Goal: Information Seeking & Learning: Check status

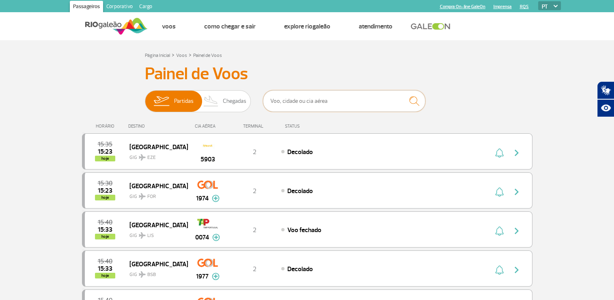
click at [307, 100] on input "text" at bounding box center [344, 101] width 162 height 22
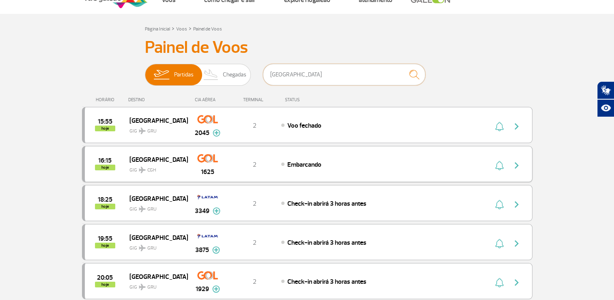
scroll to position [41, 0]
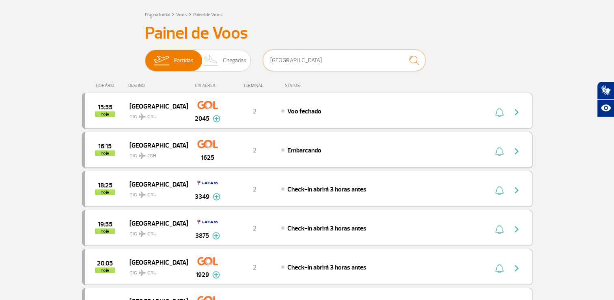
type input "[GEOGRAPHIC_DATA]"
click at [500, 149] on img "button" at bounding box center [499, 151] width 9 height 10
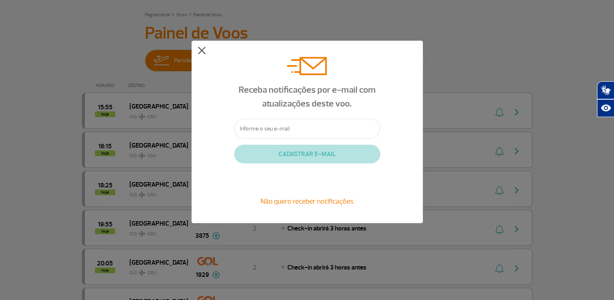
click at [201, 51] on button at bounding box center [202, 51] width 8 height 8
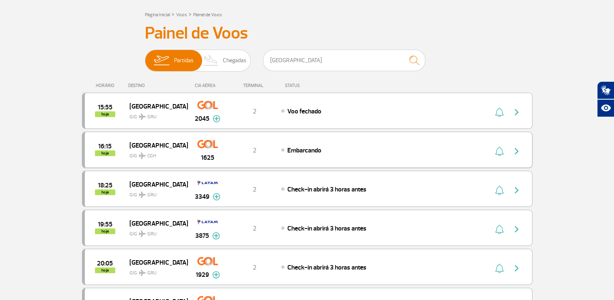
click at [515, 148] on img "button" at bounding box center [517, 151] width 10 height 10
